Goal: Task Accomplishment & Management: Manage account settings

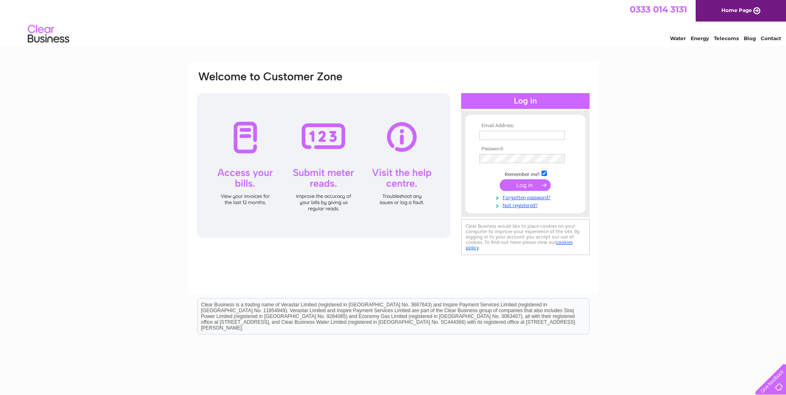
type input "[PERSON_NAME][EMAIL_ADDRESS][DOMAIN_NAME]"
click at [536, 186] on input "submit" at bounding box center [524, 185] width 51 height 12
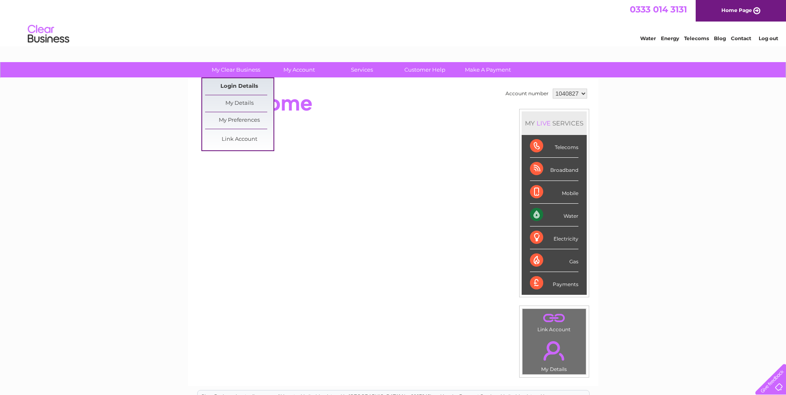
click at [234, 89] on link "Login Details" at bounding box center [239, 86] width 68 height 17
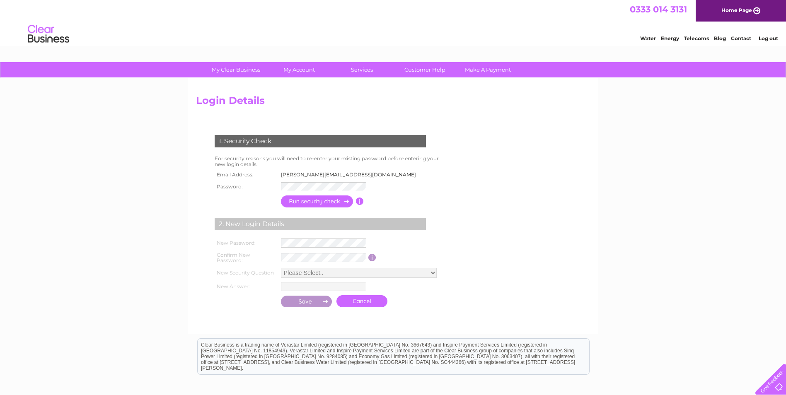
click at [320, 97] on h2 "Login Details" at bounding box center [393, 103] width 394 height 16
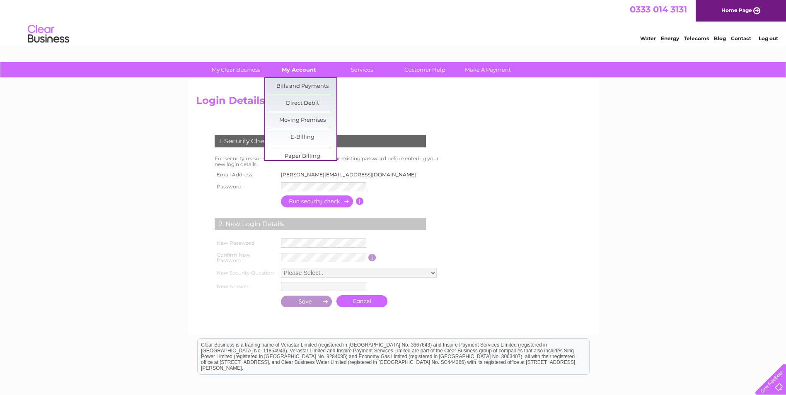
click at [305, 69] on link "My Account" at bounding box center [299, 69] width 68 height 15
click at [297, 89] on link "Bills and Payments" at bounding box center [302, 86] width 68 height 17
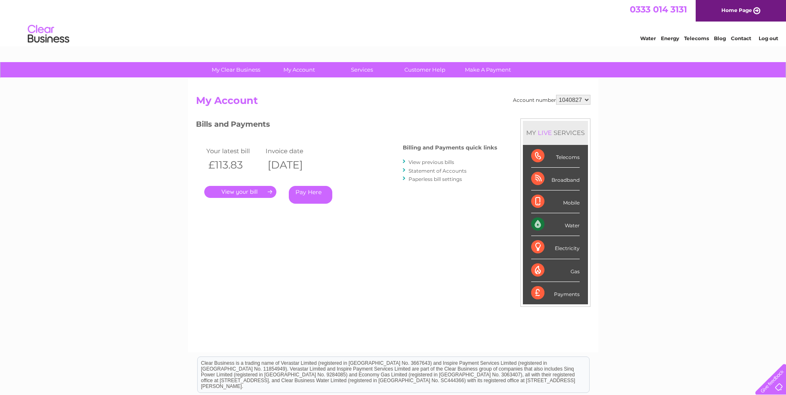
click at [252, 191] on link "." at bounding box center [240, 192] width 72 height 12
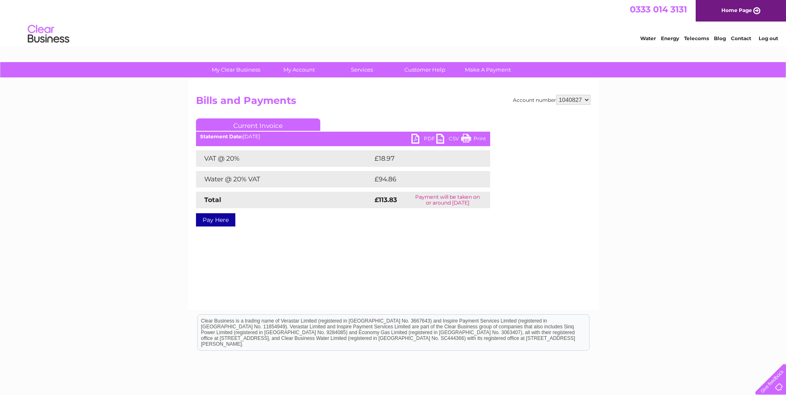
click at [413, 139] on link "PDF" at bounding box center [423, 140] width 25 height 12
click at [415, 140] on link "PDF" at bounding box center [423, 140] width 25 height 12
click at [766, 38] on link "Log out" at bounding box center [767, 38] width 19 height 6
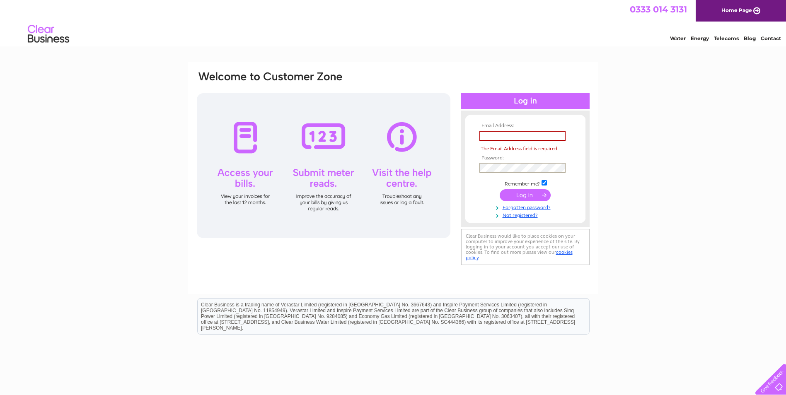
type input "[PERSON_NAME][EMAIL_ADDRESS][DOMAIN_NAME]"
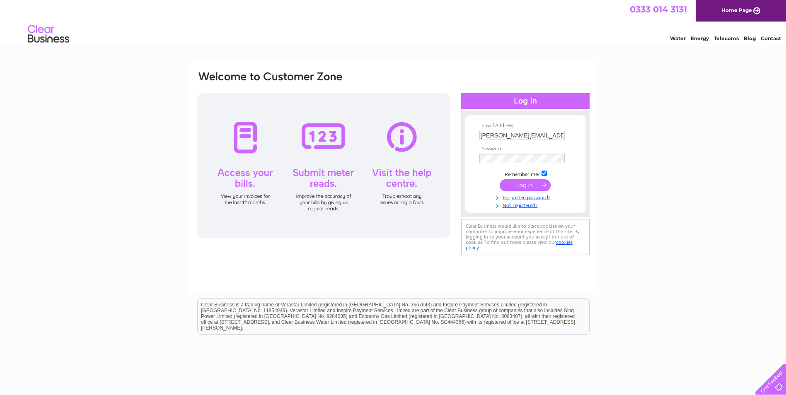
click at [449, 160] on div "Email Address: anne@arniston-house.co.uk Password:" at bounding box center [393, 163] width 394 height 187
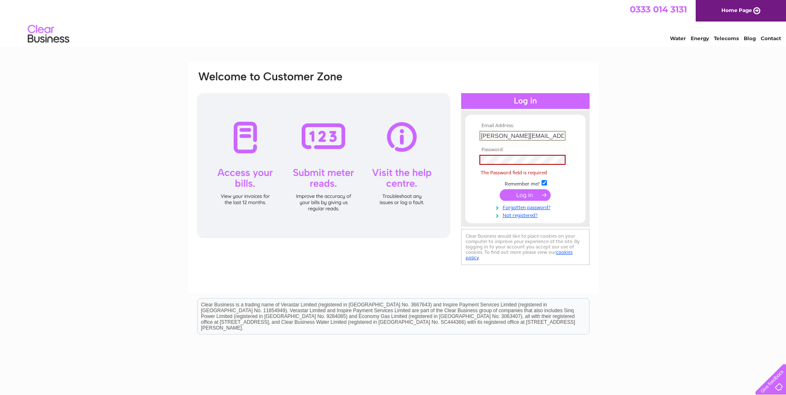
drag, startPoint x: 562, startPoint y: 136, endPoint x: 451, endPoint y: 137, distance: 111.0
click at [451, 137] on div "Email Address: anne@arniston-house.co.uk Password: The Password field is requir…" at bounding box center [393, 168] width 394 height 197
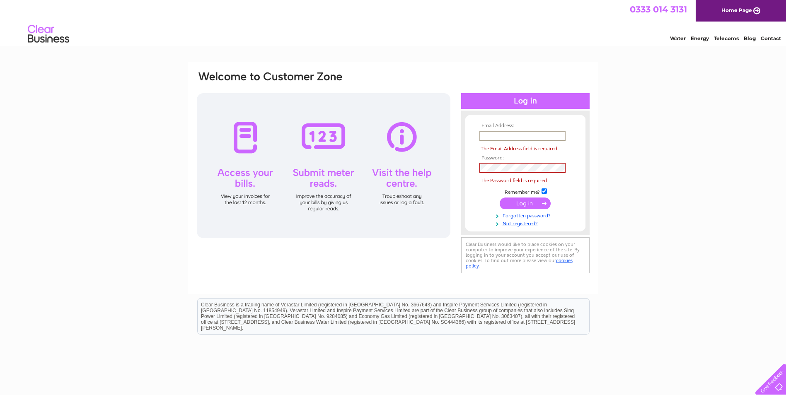
click at [486, 136] on input "text" at bounding box center [522, 136] width 86 height 10
drag, startPoint x: 487, startPoint y: 136, endPoint x: 473, endPoint y: 146, distance: 16.9
click at [473, 146] on form "Email Address: The Email Address field is required Password: The Password field…" at bounding box center [525, 175] width 120 height 104
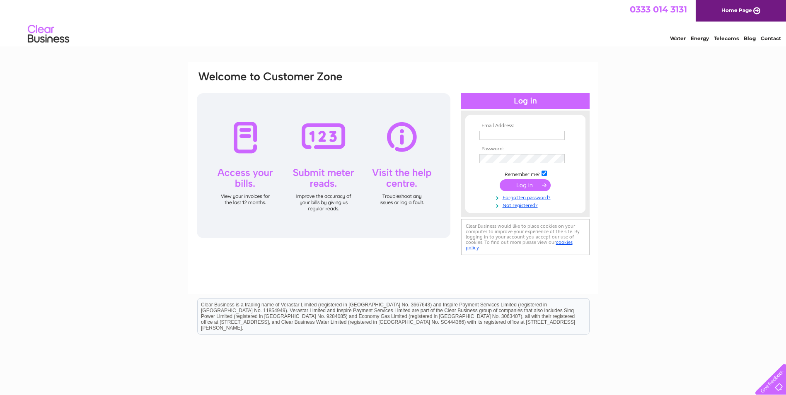
type input "[PERSON_NAME][EMAIL_ADDRESS][DOMAIN_NAME]"
click at [558, 133] on input "[PERSON_NAME][EMAIL_ADDRESS][DOMAIN_NAME]" at bounding box center [522, 136] width 86 height 10
type input "[PERSON_NAME][EMAIL_ADDRESS][DOMAIN_NAME]"
drag, startPoint x: 560, startPoint y: 135, endPoint x: 451, endPoint y: 130, distance: 109.4
click at [451, 130] on div "Email Address: [PERSON_NAME][EMAIL_ADDRESS][DOMAIN_NAME] Password:" at bounding box center [393, 164] width 394 height 188
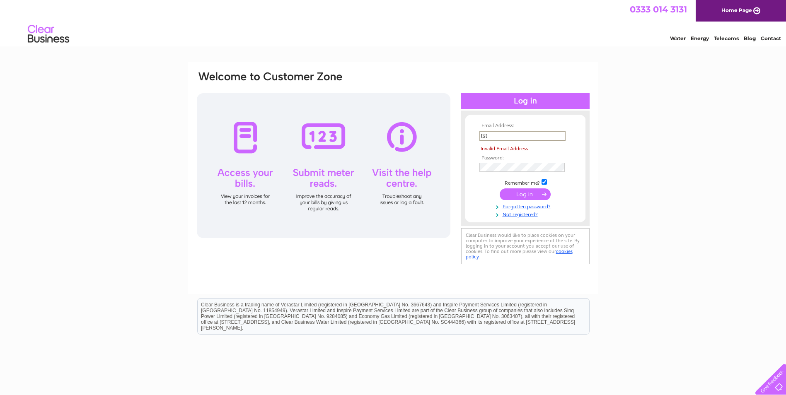
type input "tsta"
